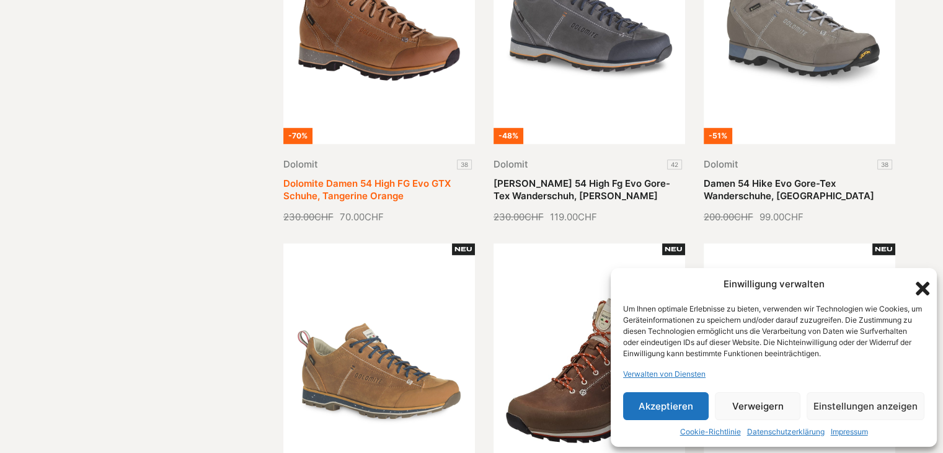
scroll to position [806, 0]
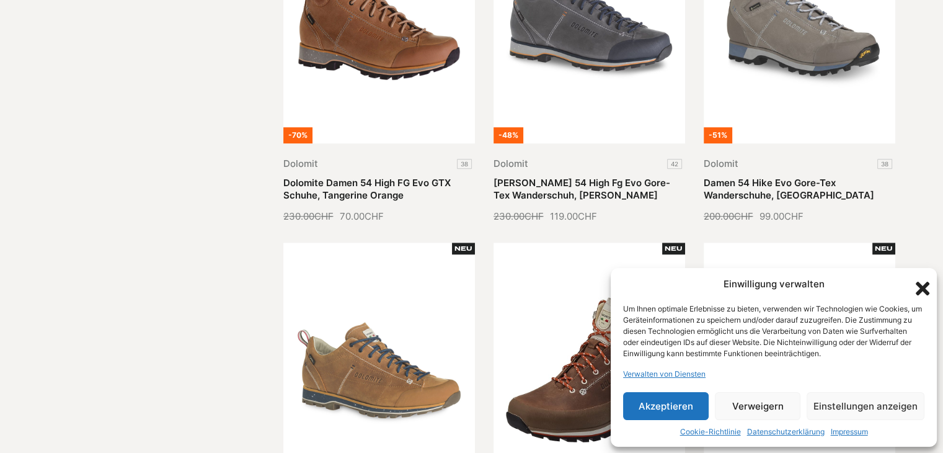
drag, startPoint x: 925, startPoint y: 286, endPoint x: 913, endPoint y: 286, distance: 12.4
click at [925, 286] on icon "Dialogfeld schließen" at bounding box center [923, 288] width 14 height 14
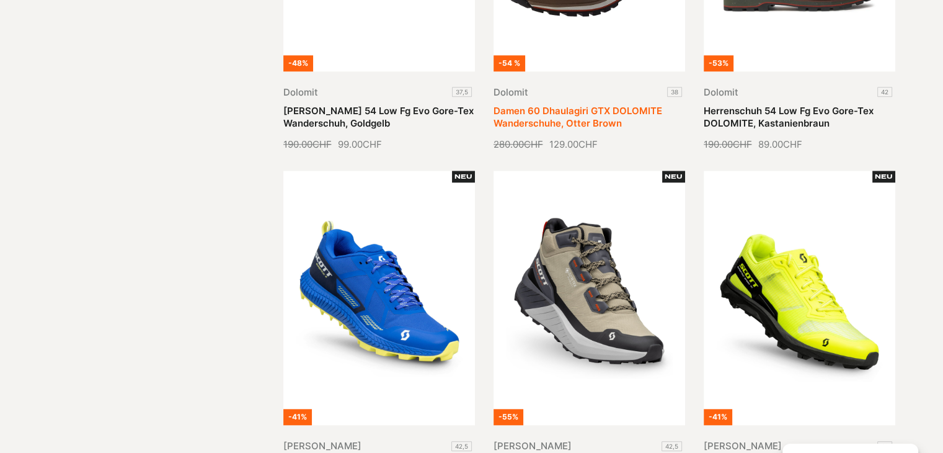
scroll to position [1116, 0]
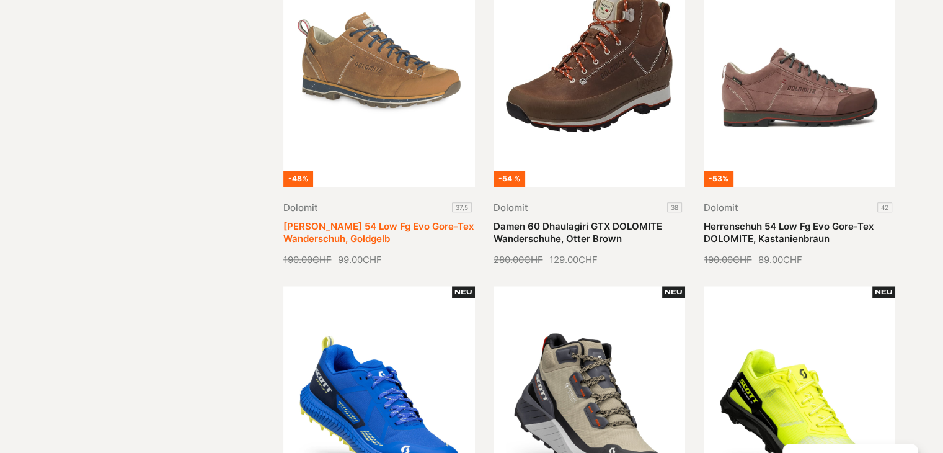
click at [373, 220] on link "[PERSON_NAME] 54 Low Fg Evo Gore-Tex Wanderschuh, Goldgelb" at bounding box center [378, 232] width 190 height 24
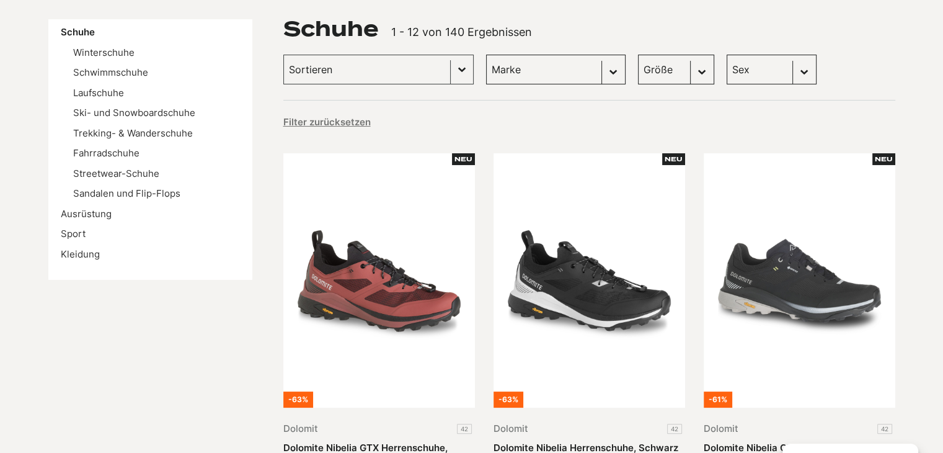
scroll to position [62, 0]
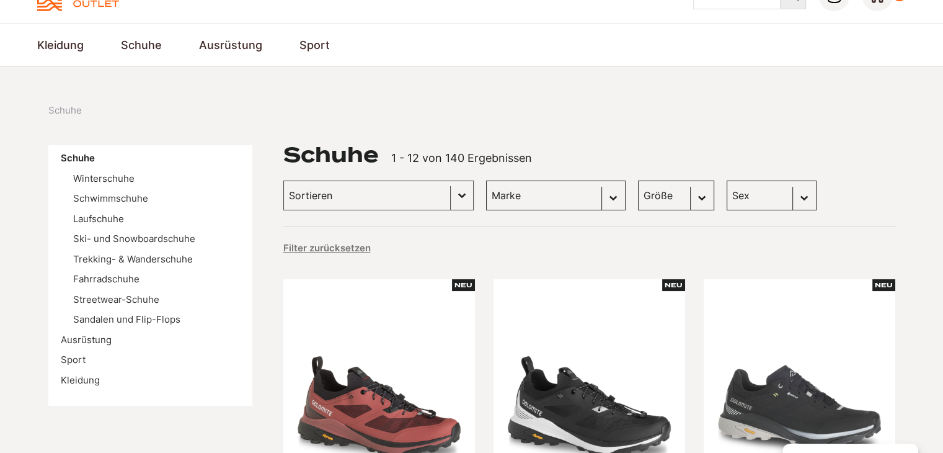
click at [595, 199] on select "Marke Scott (35) Kayland (25) Transporter (24) Dolomit (22) DakarSchuhe (3) Glo…" at bounding box center [555, 195] width 139 height 30
select select "dolomite"
click at [486, 180] on select "Marke Scott (35) Kayland (25) Transporter (24) Dolomit (22) DakarSchuhe (3) Glo…" at bounding box center [555, 195] width 139 height 30
click at [681, 199] on div "Größe Inhalt auswählen Größe 40,5 (8) 43 (6) 45 (6) 36 (5) 42 (5) 45,5 (5) 46 (…" at bounding box center [676, 195] width 76 height 30
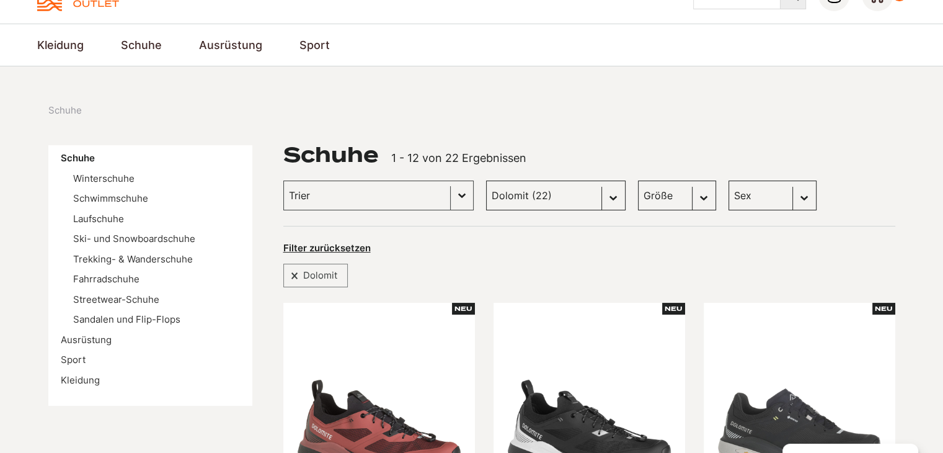
click at [681, 198] on select "Größe 40,5 (0) 43 (0) 45 (1) 36 (0) 42 (0) 45,5 (0) 46 (0) 47 (0) 41 (0) 42,5 (…" at bounding box center [677, 195] width 78 height 30
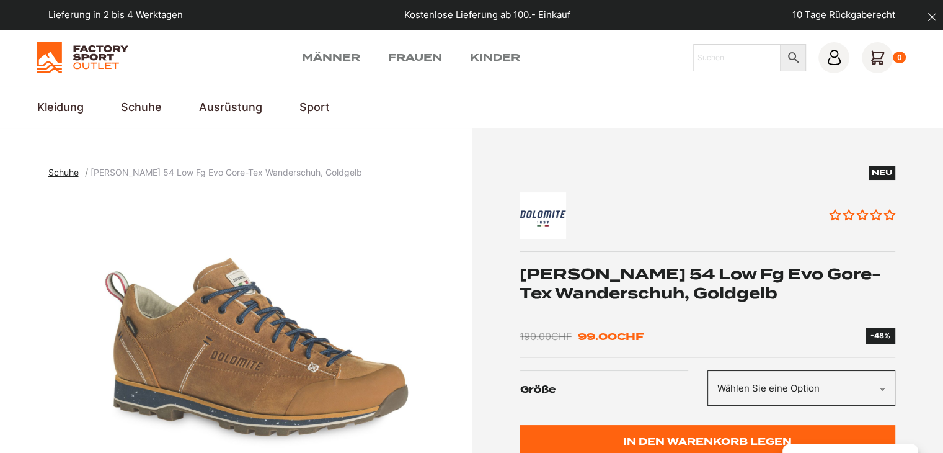
scroll to position [124, 0]
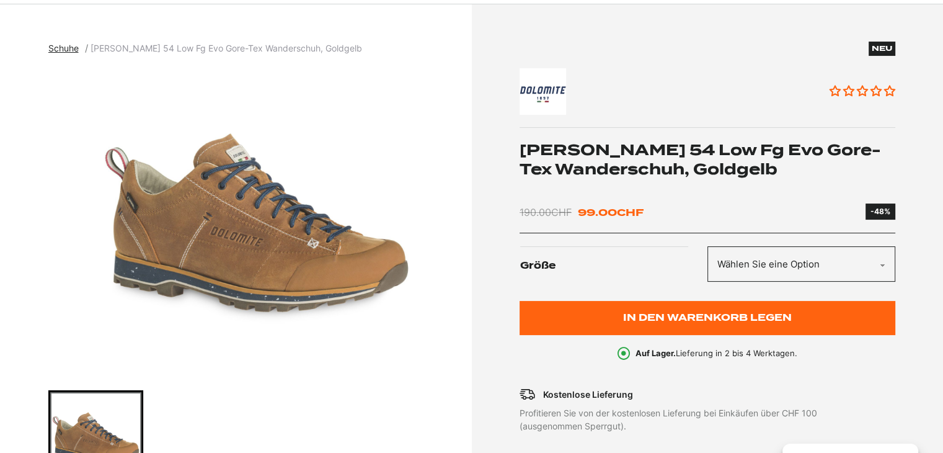
click at [885, 262] on select "Wählen Sie eine Option 37,5" at bounding box center [801, 263] width 188 height 35
click at [643, 248] on label "Größe" at bounding box center [613, 265] width 187 height 39
click at [707, 248] on select "Wählen Sie eine Option 37,5" at bounding box center [801, 263] width 188 height 35
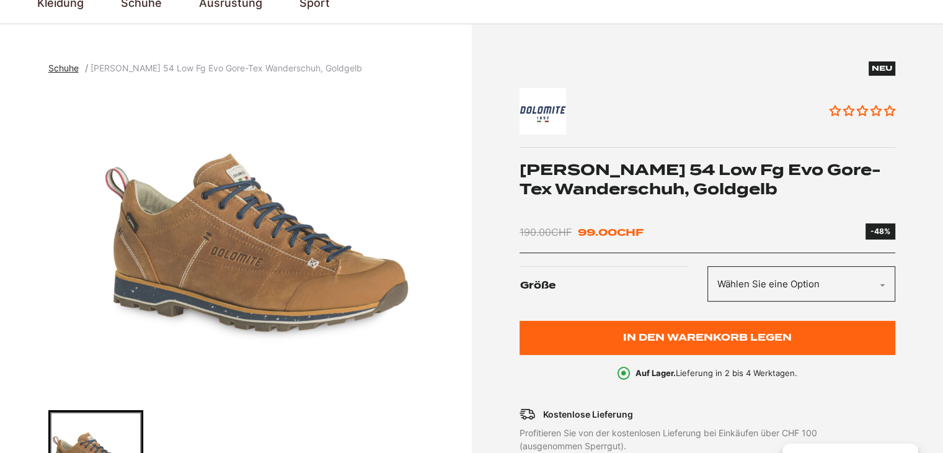
scroll to position [62, 0]
